Goal: Transaction & Acquisition: Purchase product/service

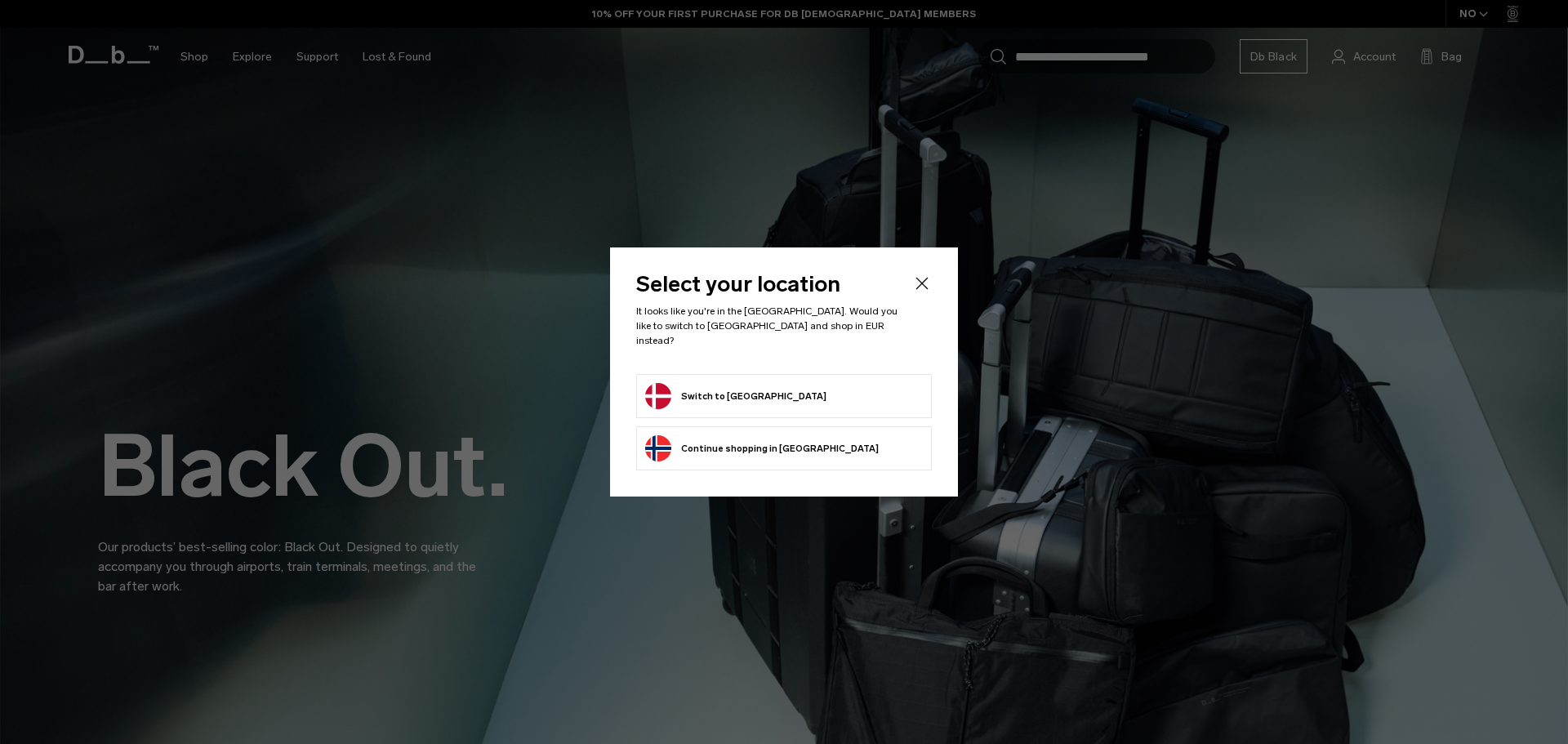
click at [918, 292] on icon "Close" at bounding box center [922, 283] width 19 height 19
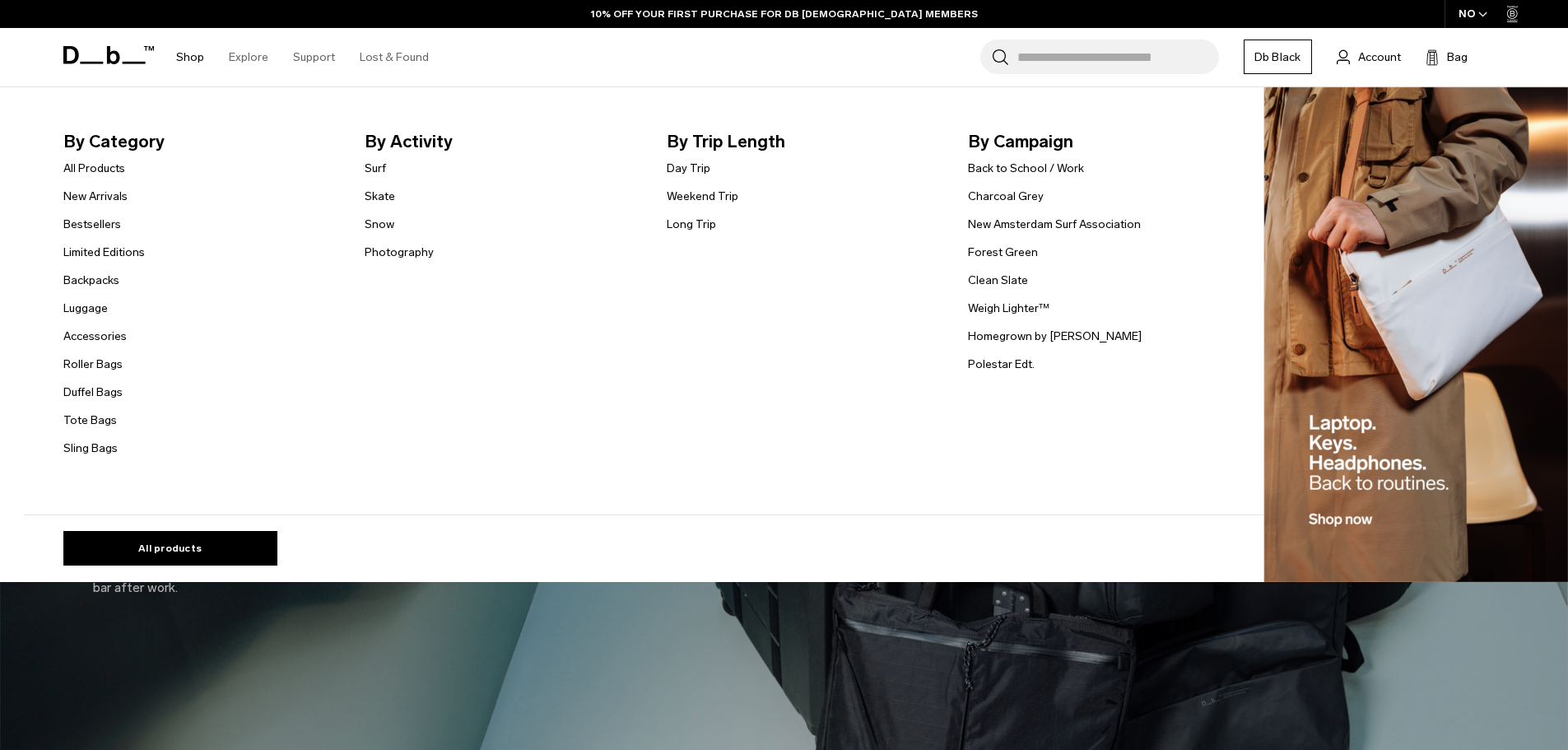
click at [186, 59] on link "Shop" at bounding box center [190, 57] width 28 height 58
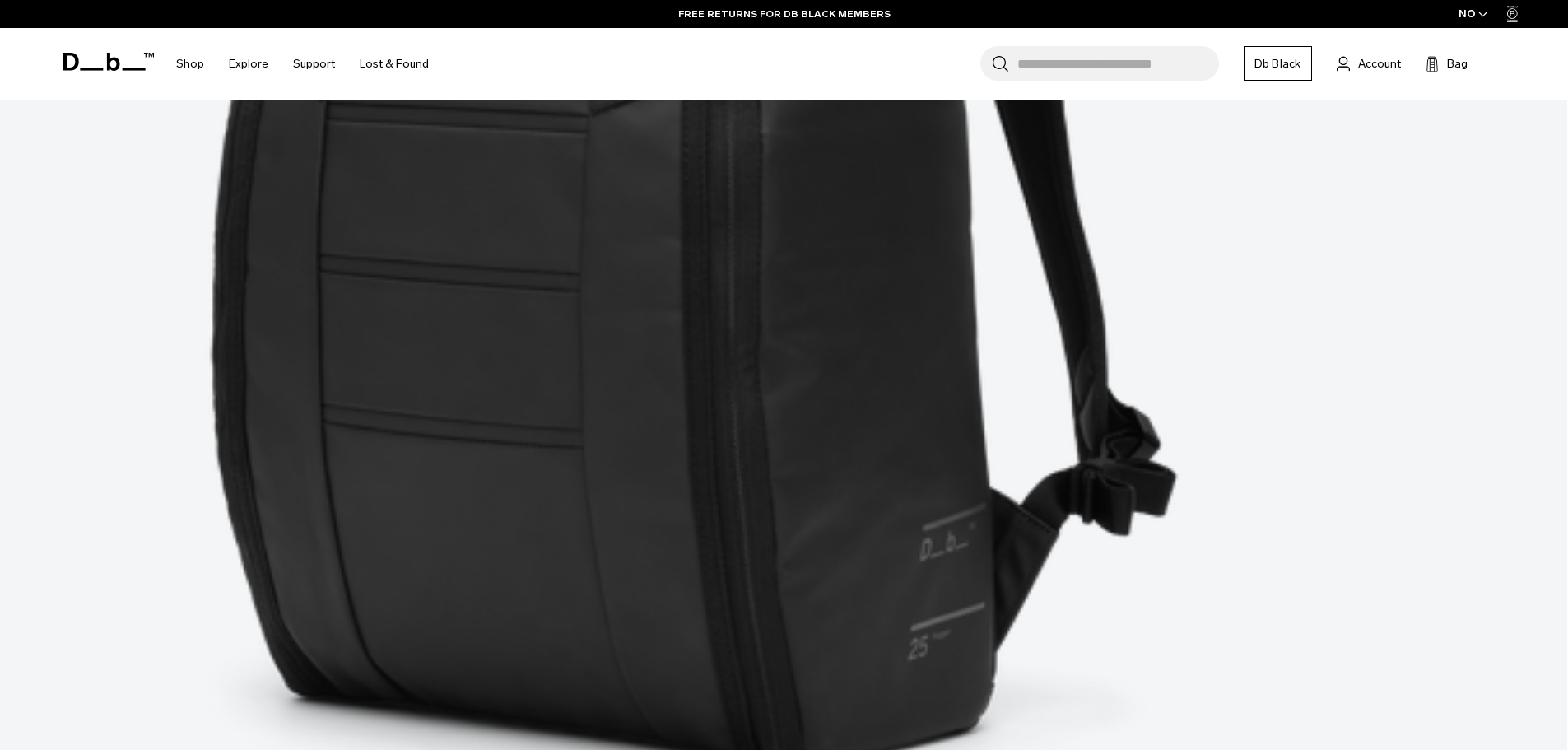
scroll to position [2471, 0]
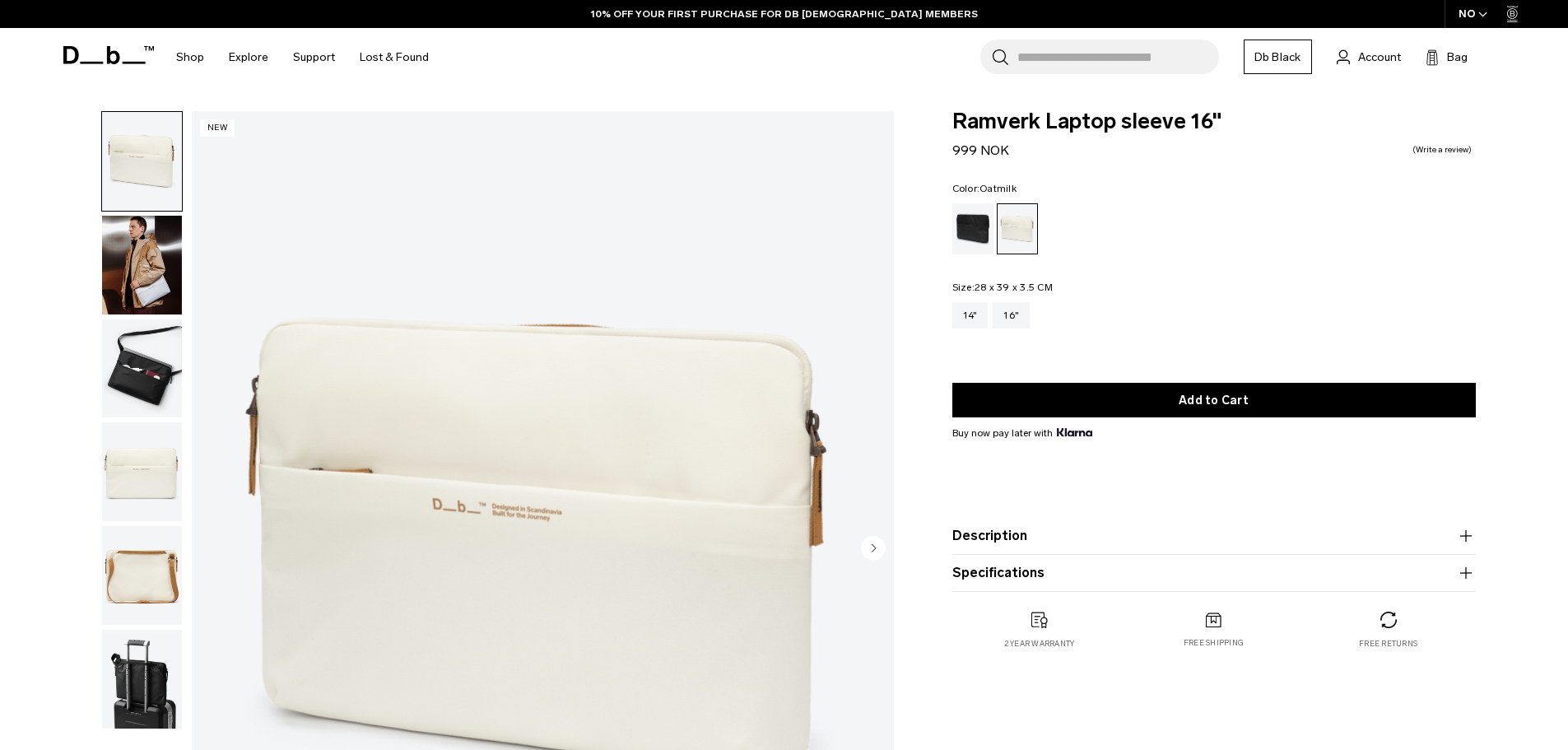
click at [146, 287] on img "button" at bounding box center [141, 265] width 80 height 99
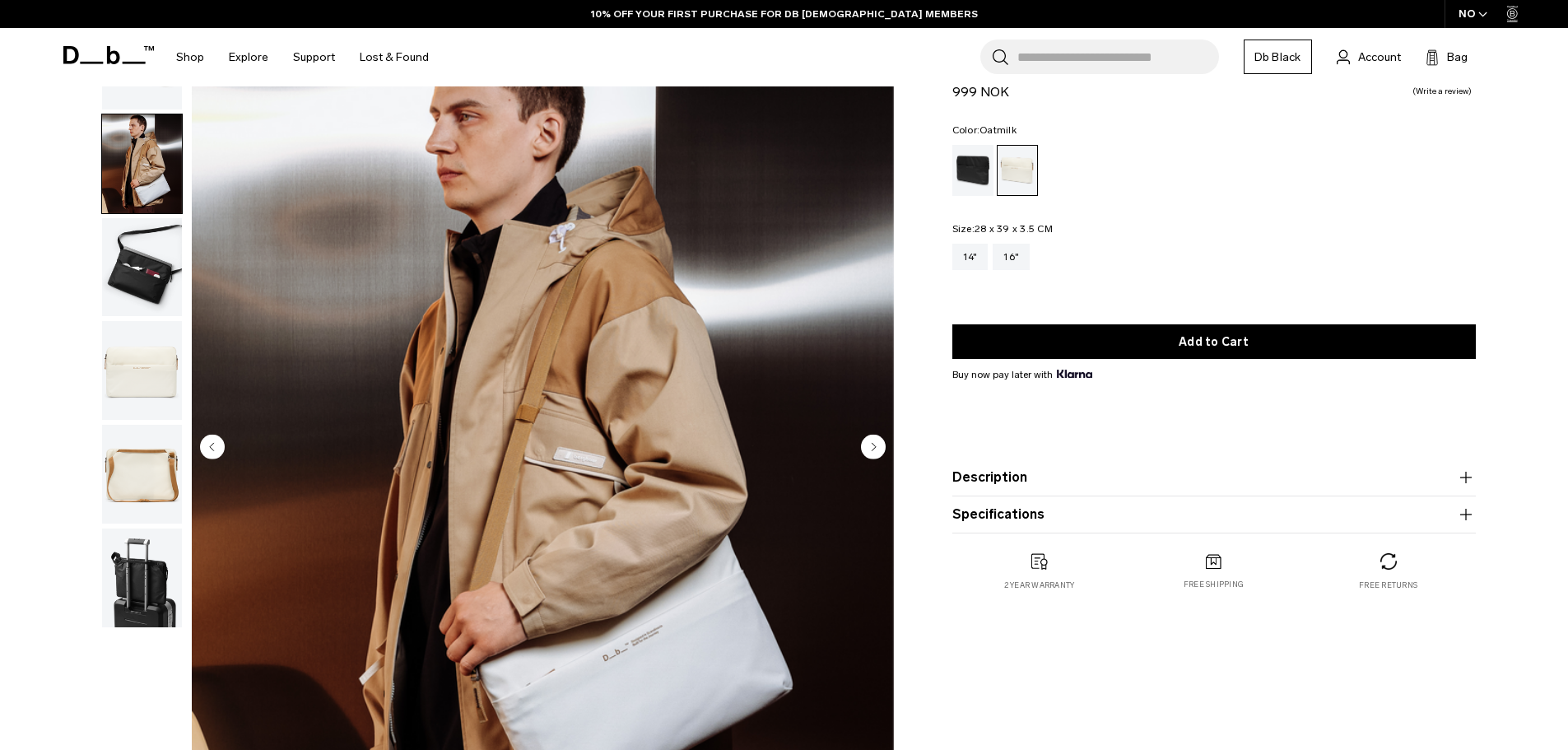
scroll to position [165, 0]
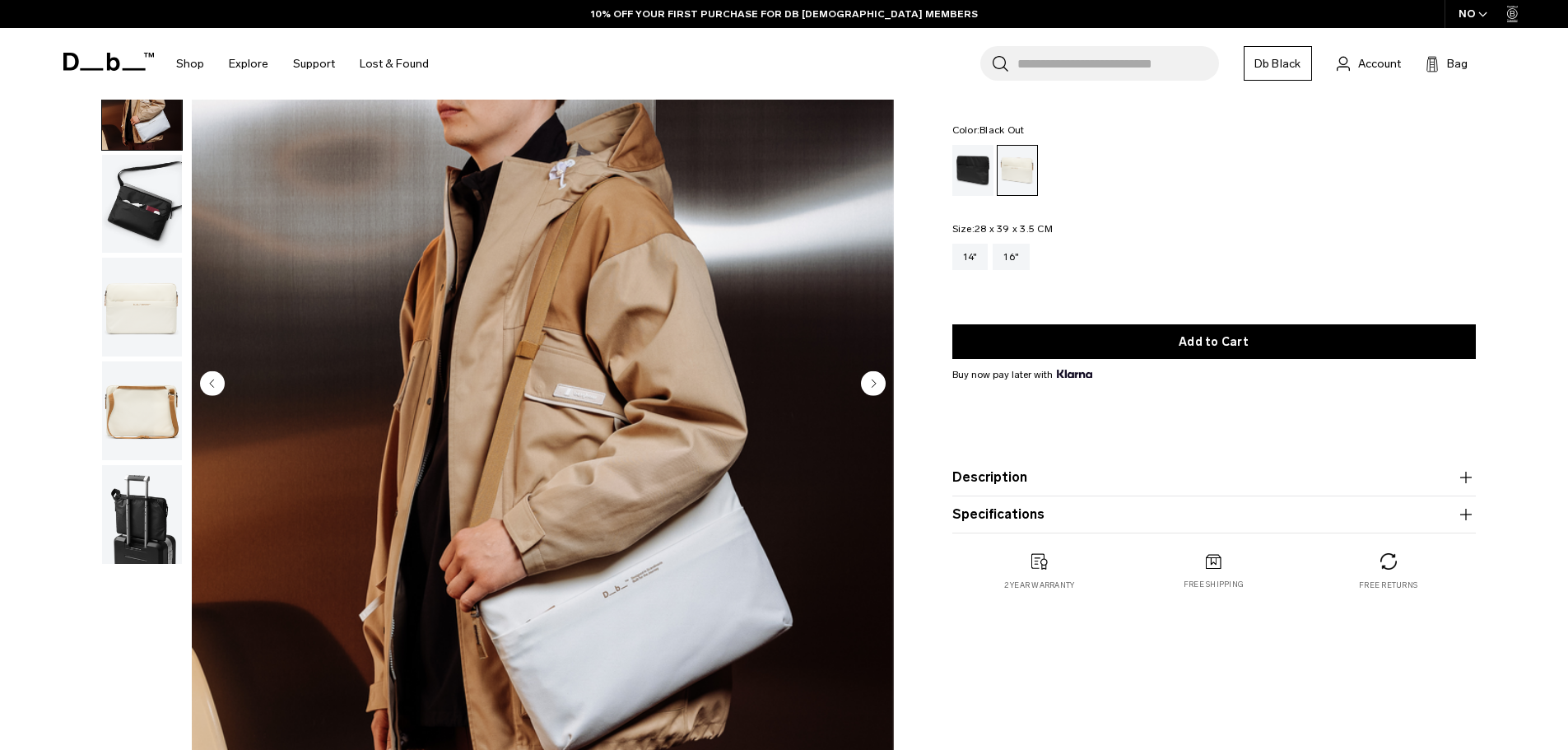
click at [976, 172] on div "Black Out" at bounding box center [974, 171] width 42 height 51
